Goal: Task Accomplishment & Management: Complete application form

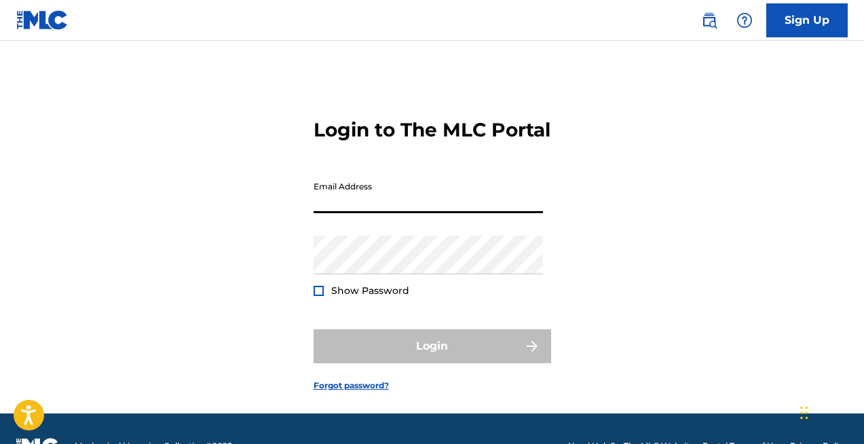
click at [396, 213] on input "Email Address" at bounding box center [428, 193] width 229 height 39
click at [386, 213] on input "Email Address" at bounding box center [428, 193] width 229 height 39
type input "a"
type input "m"
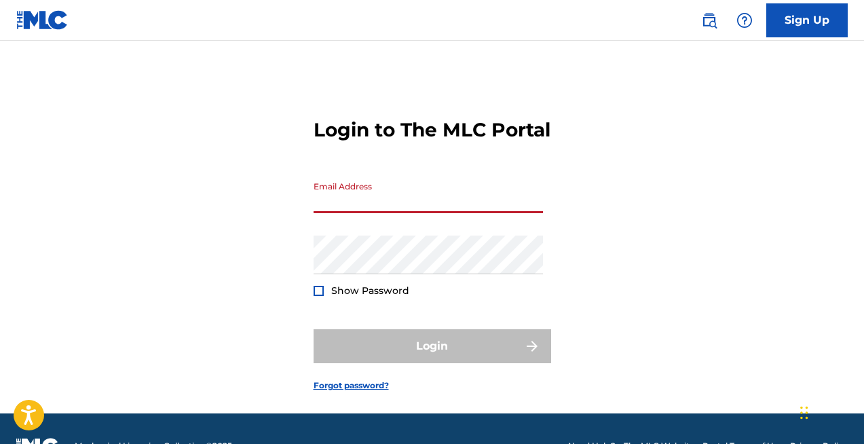
click at [679, 106] on div "Login to The MLC Portal Email Address Password Show Password Login Forgot passw…" at bounding box center [432, 244] width 864 height 339
click at [386, 213] on input "Email Address" at bounding box center [428, 193] width 229 height 39
click at [384, 213] on input "Email Address" at bounding box center [428, 193] width 229 height 39
type input "tho"
